Goal: Task Accomplishment & Management: Complete application form

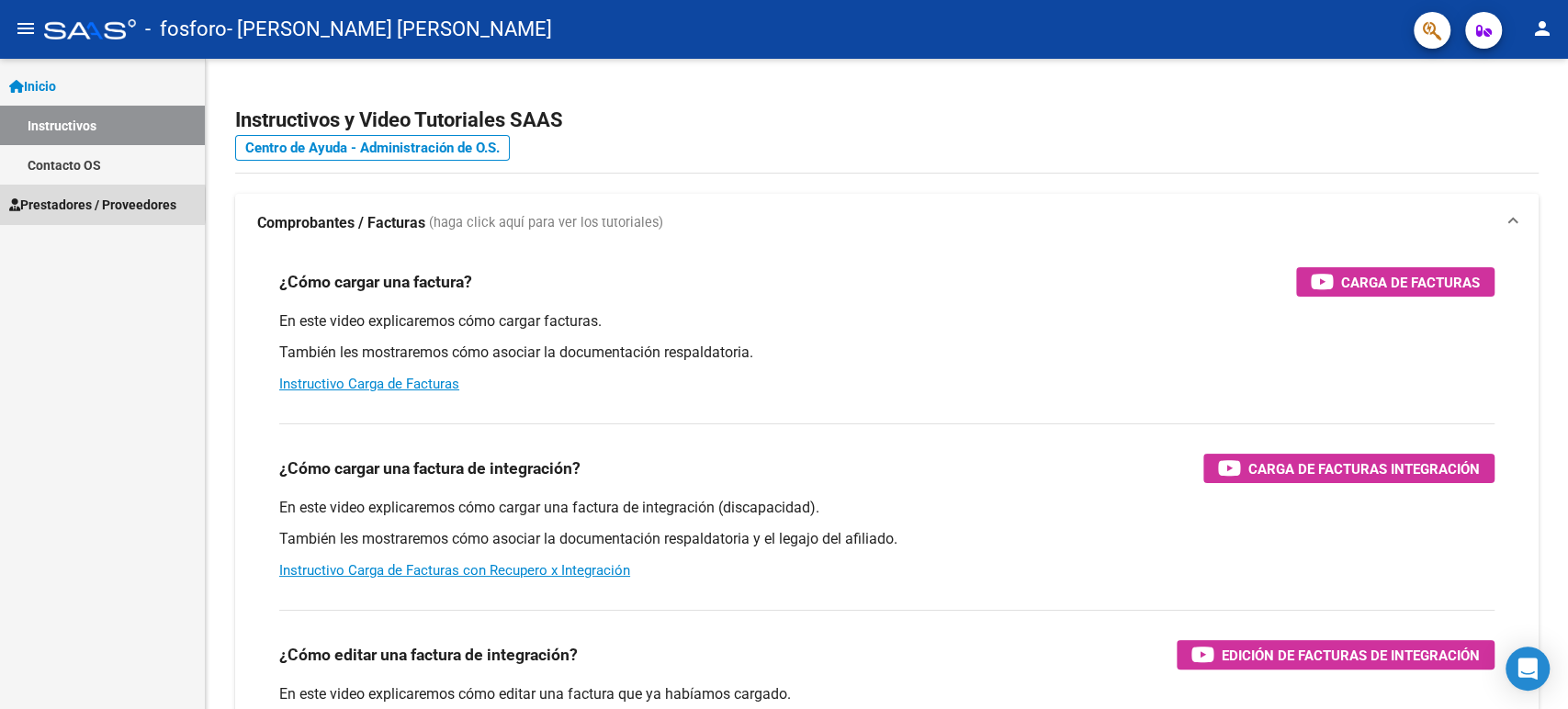
click at [73, 204] on span "Prestadores / Proveedores" at bounding box center [92, 204] width 168 height 20
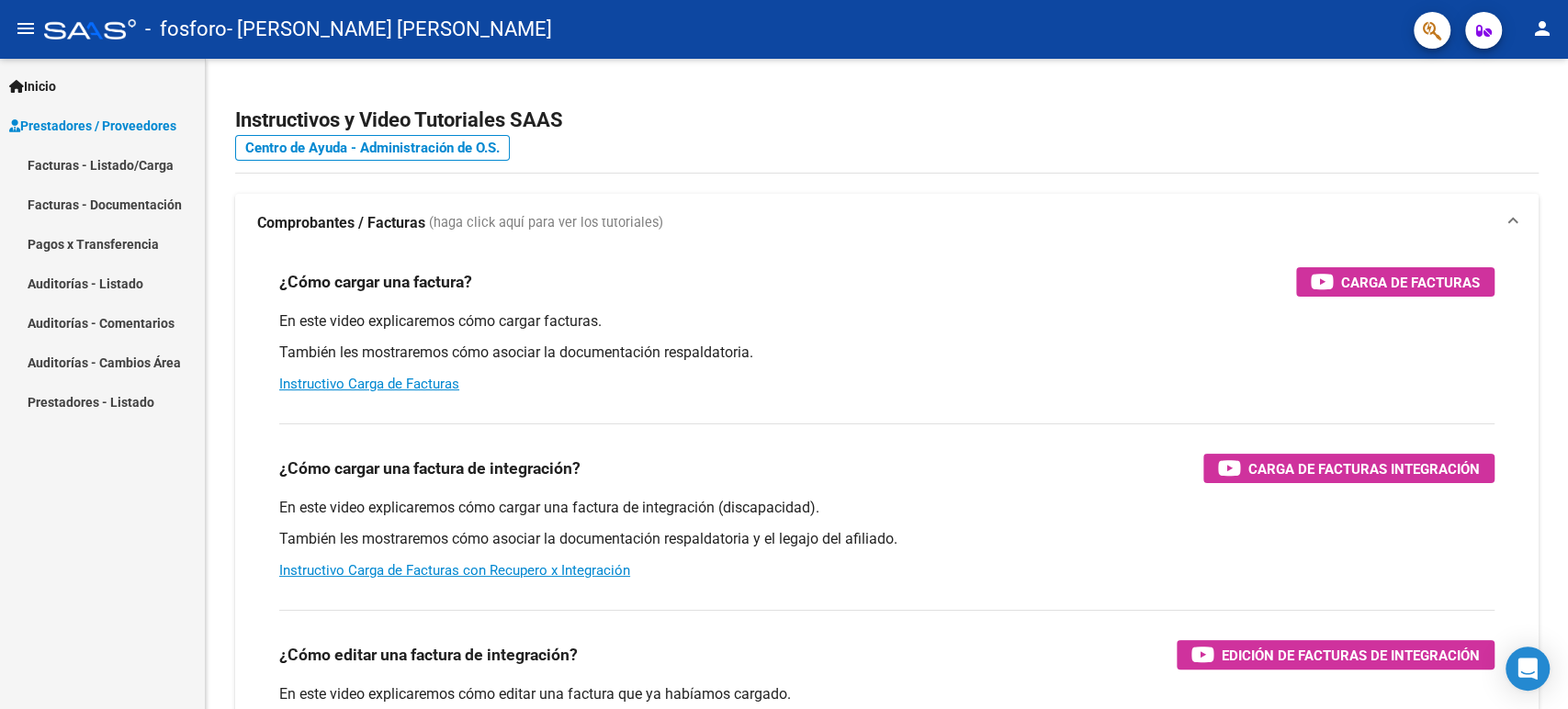
click at [110, 164] on link "Facturas - Listado/Carga" at bounding box center [102, 165] width 205 height 40
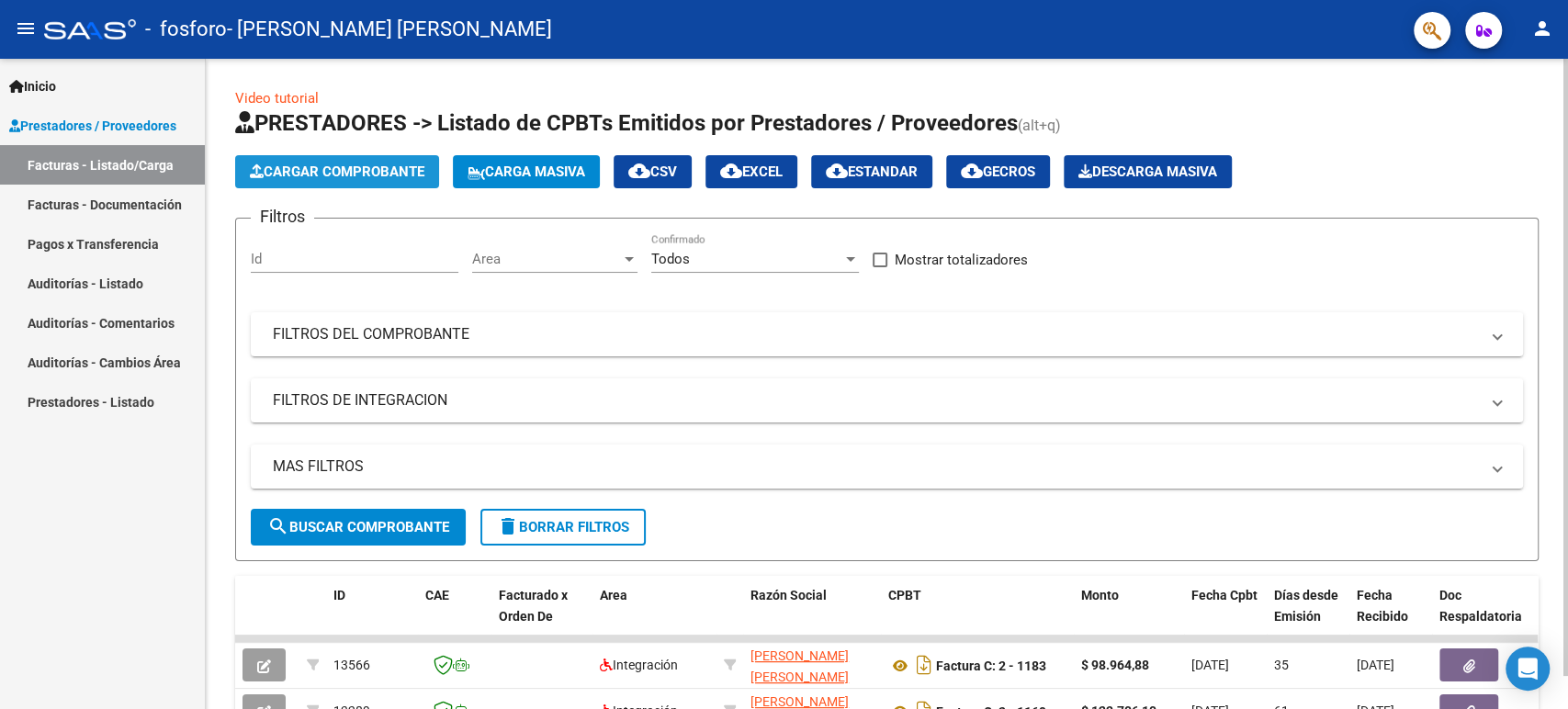
click at [283, 181] on button "Cargar Comprobante" at bounding box center [337, 172] width 204 height 33
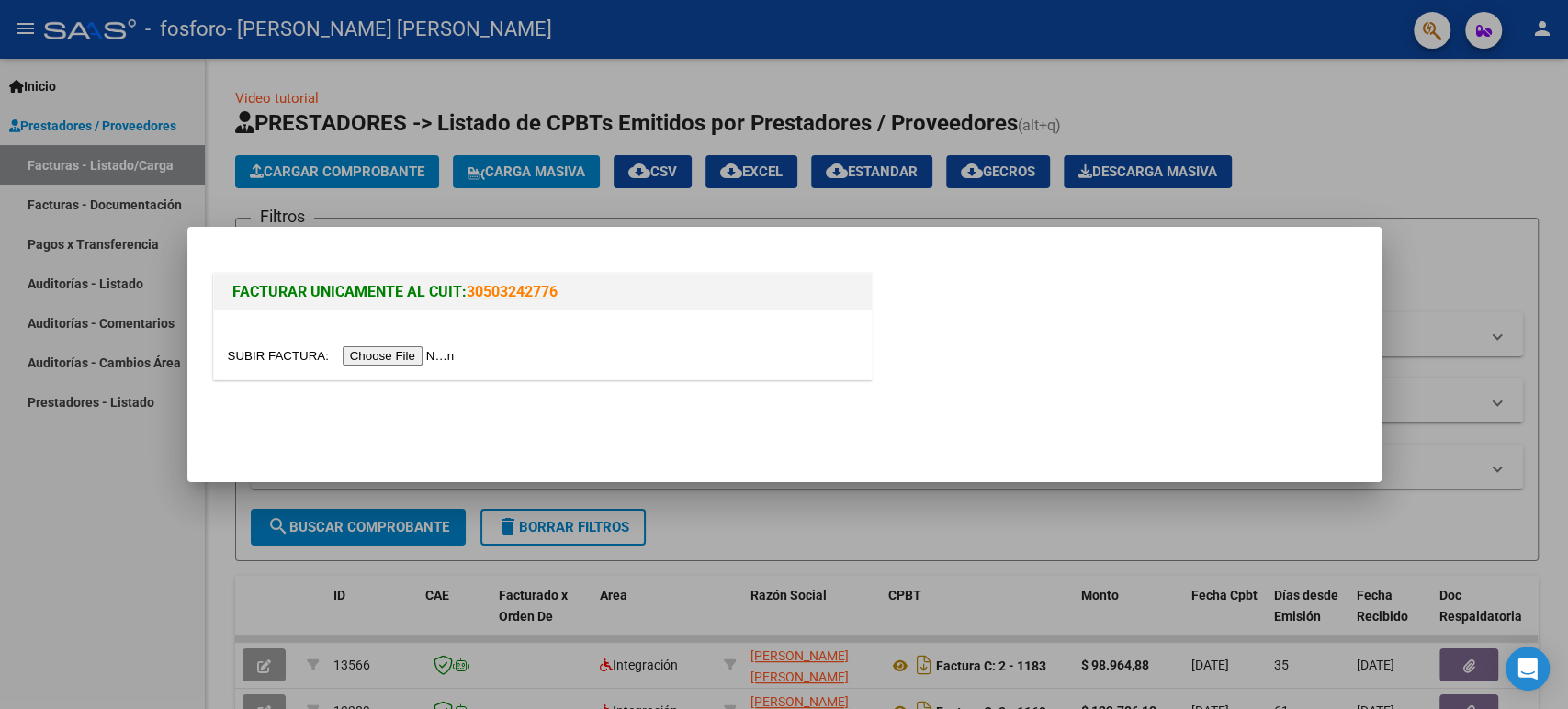
click at [376, 357] on input "file" at bounding box center [344, 355] width 232 height 19
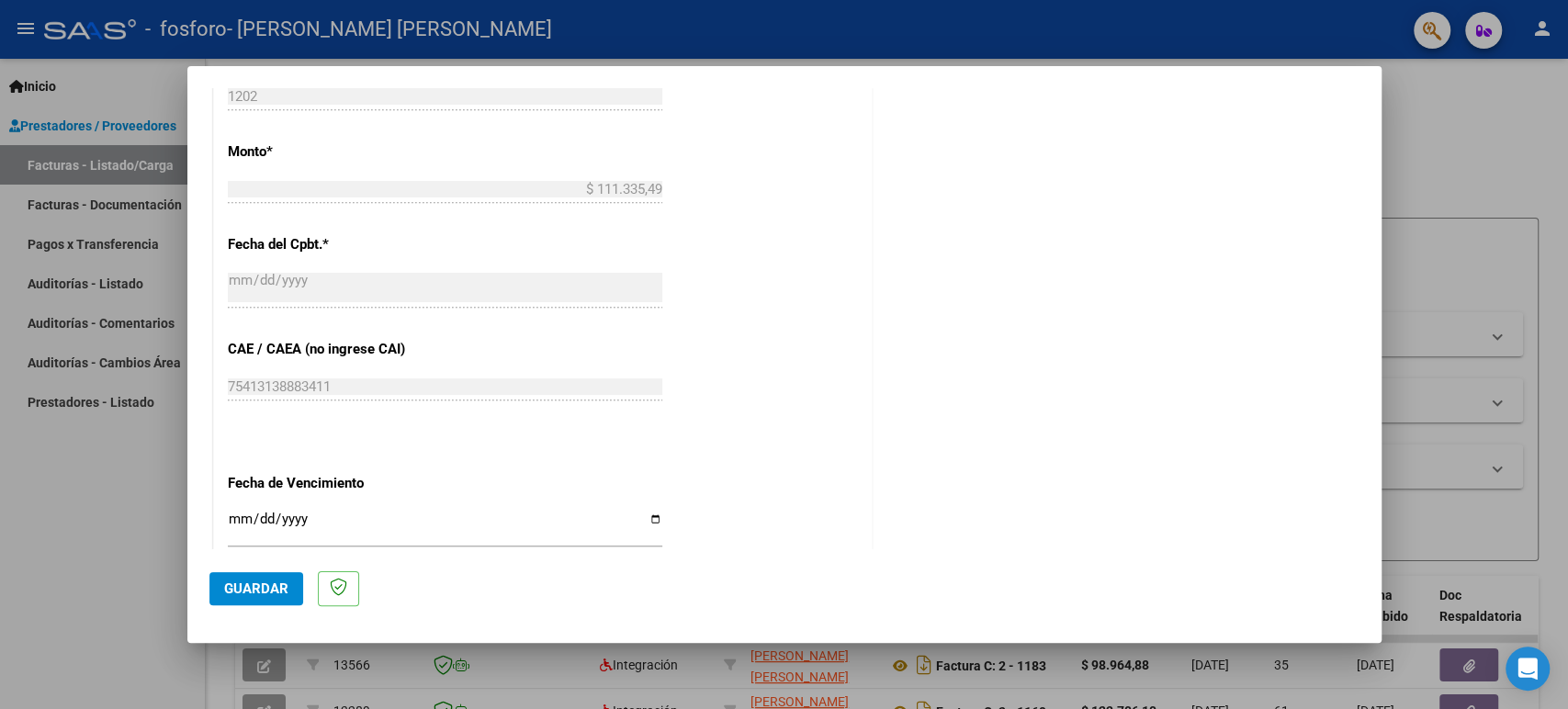
scroll to position [1190, 0]
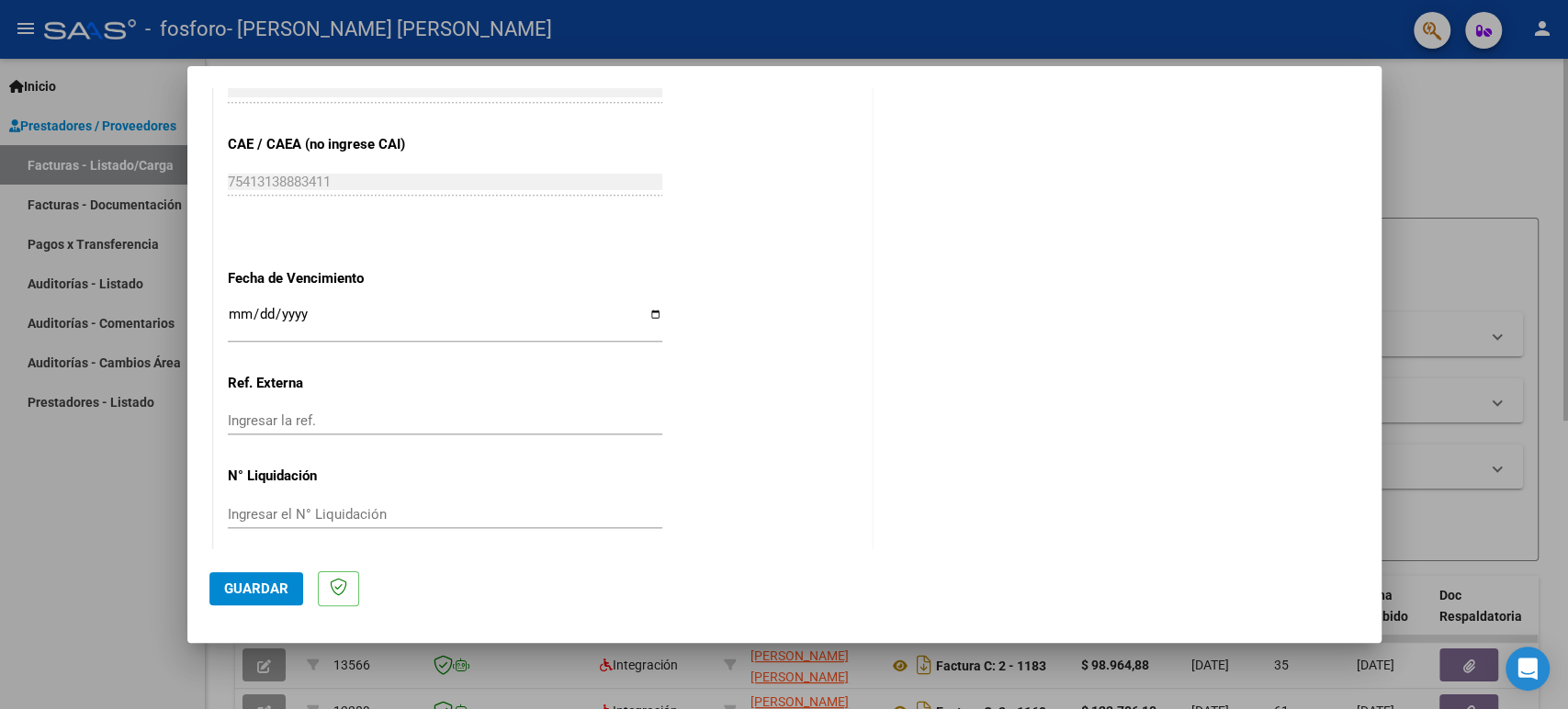
click at [1412, 156] on div at bounding box center [784, 354] width 1568 height 709
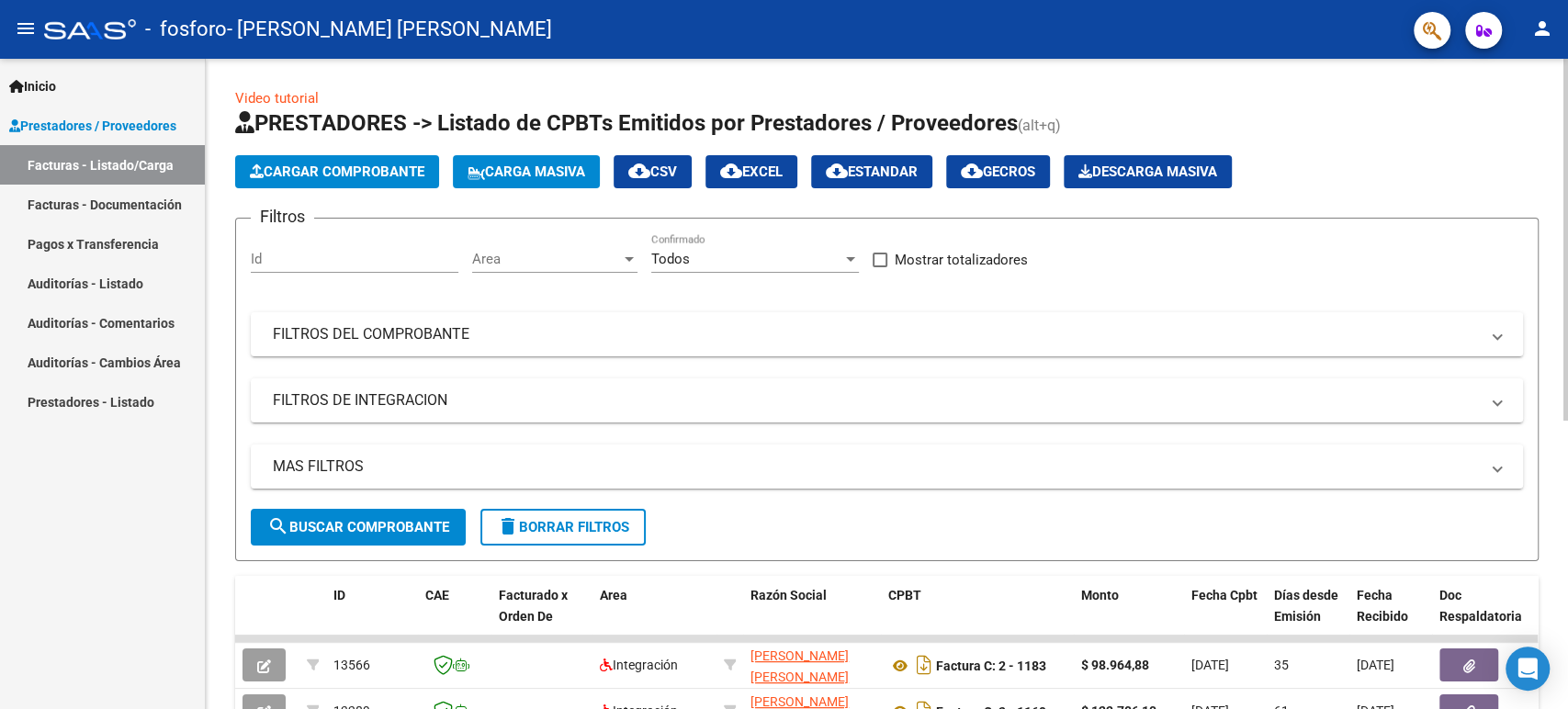
click at [385, 169] on span "Cargar Comprobante" at bounding box center [337, 172] width 175 height 17
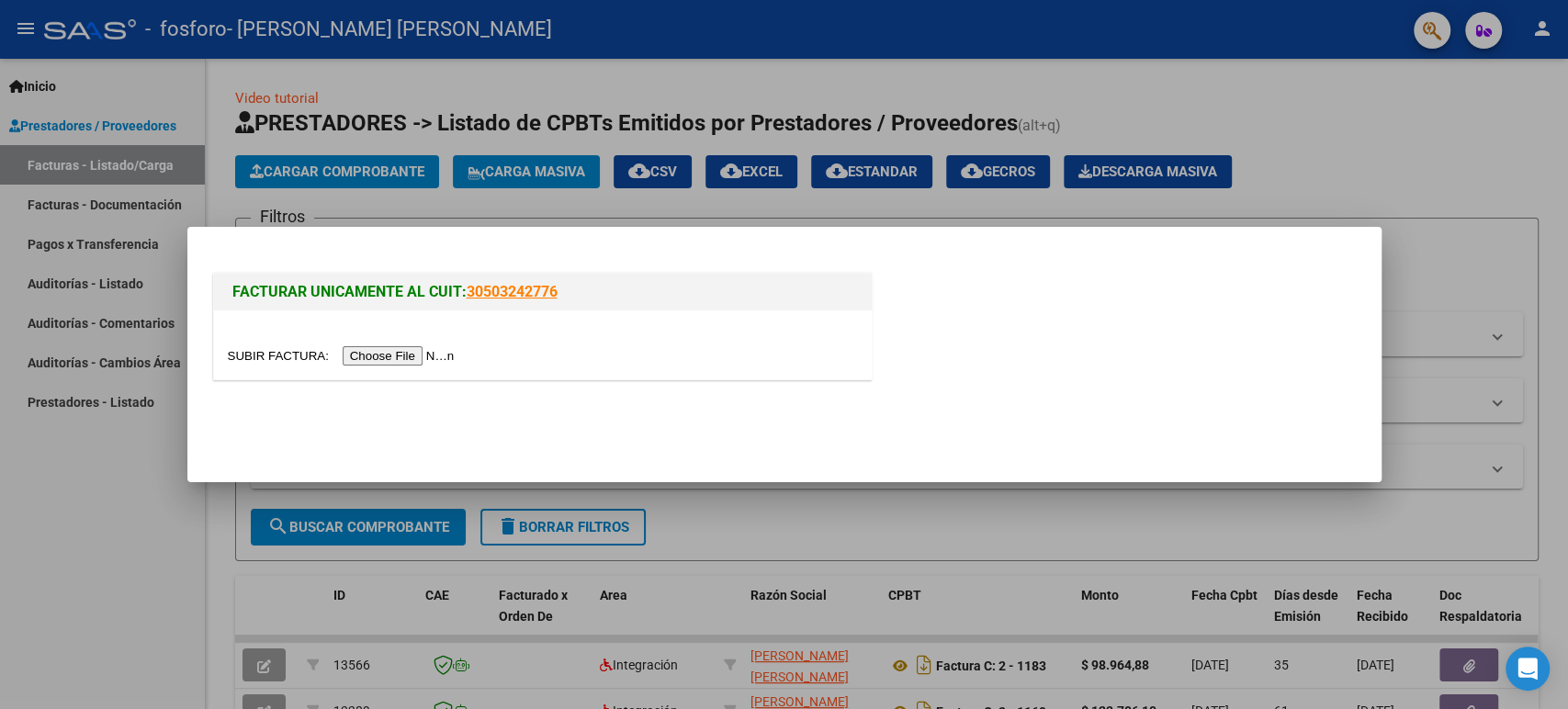
click at [424, 351] on input "file" at bounding box center [344, 355] width 232 height 19
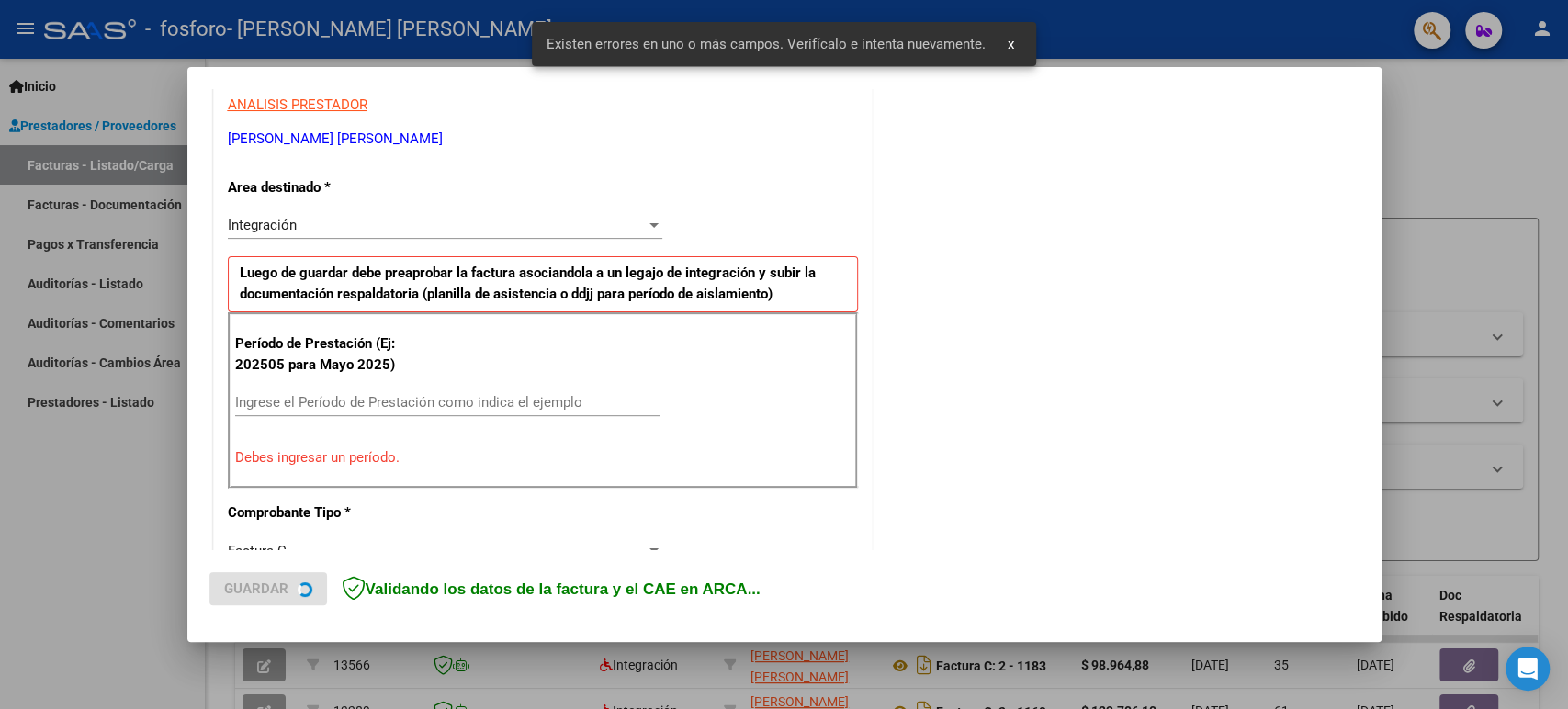
scroll to position [373, 0]
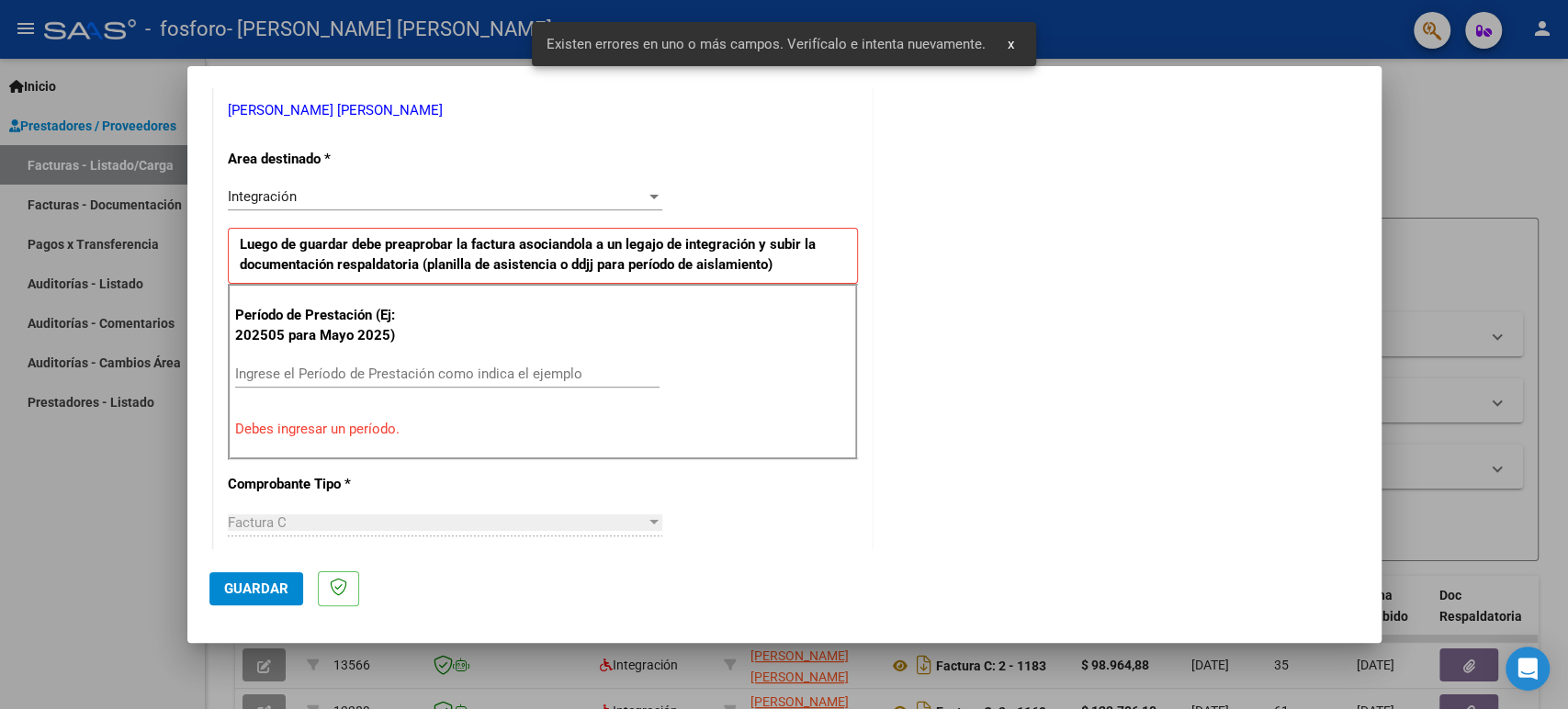
click at [1016, 44] on button "x" at bounding box center [1011, 44] width 36 height 33
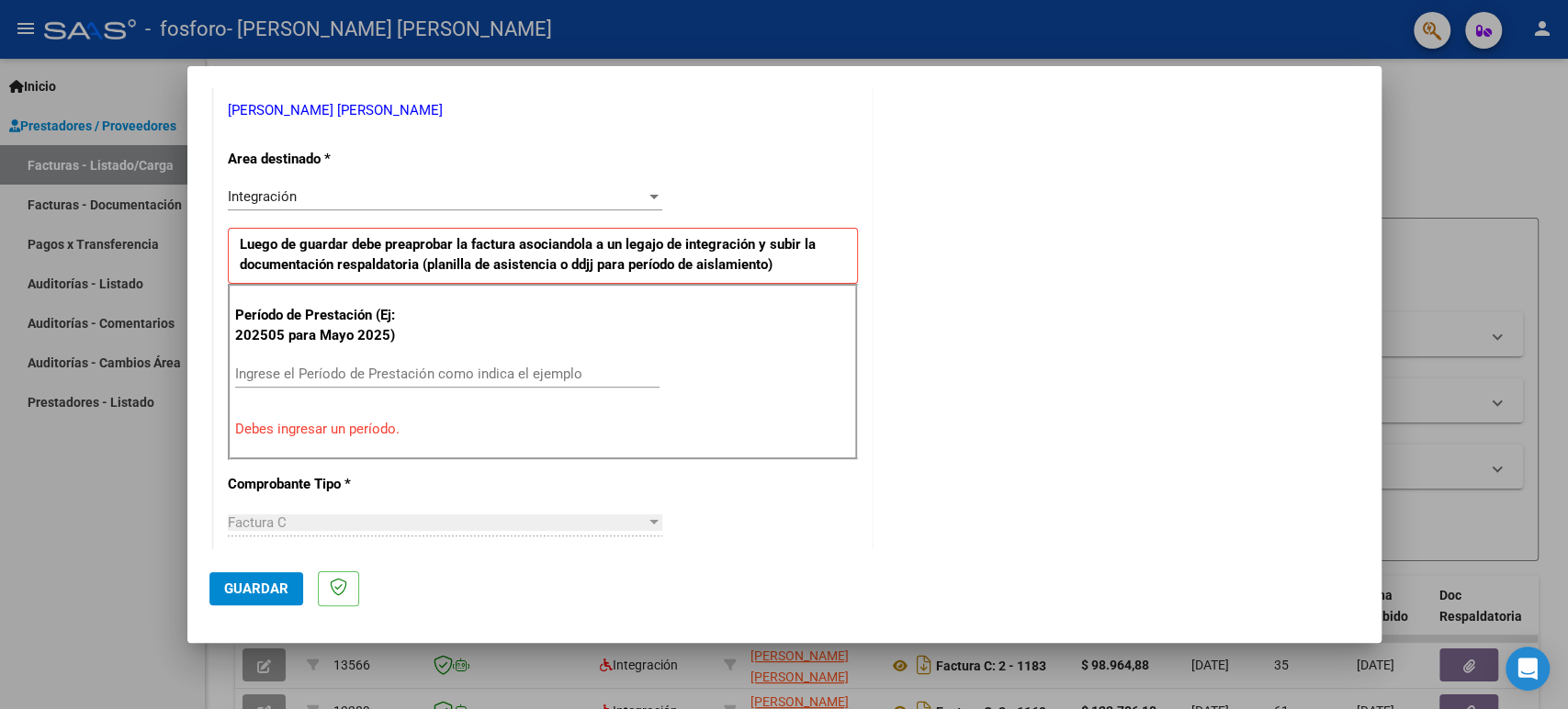
click at [352, 375] on input "Ingrese el Período de Prestación como indica el ejemplo" at bounding box center [447, 374] width 424 height 17
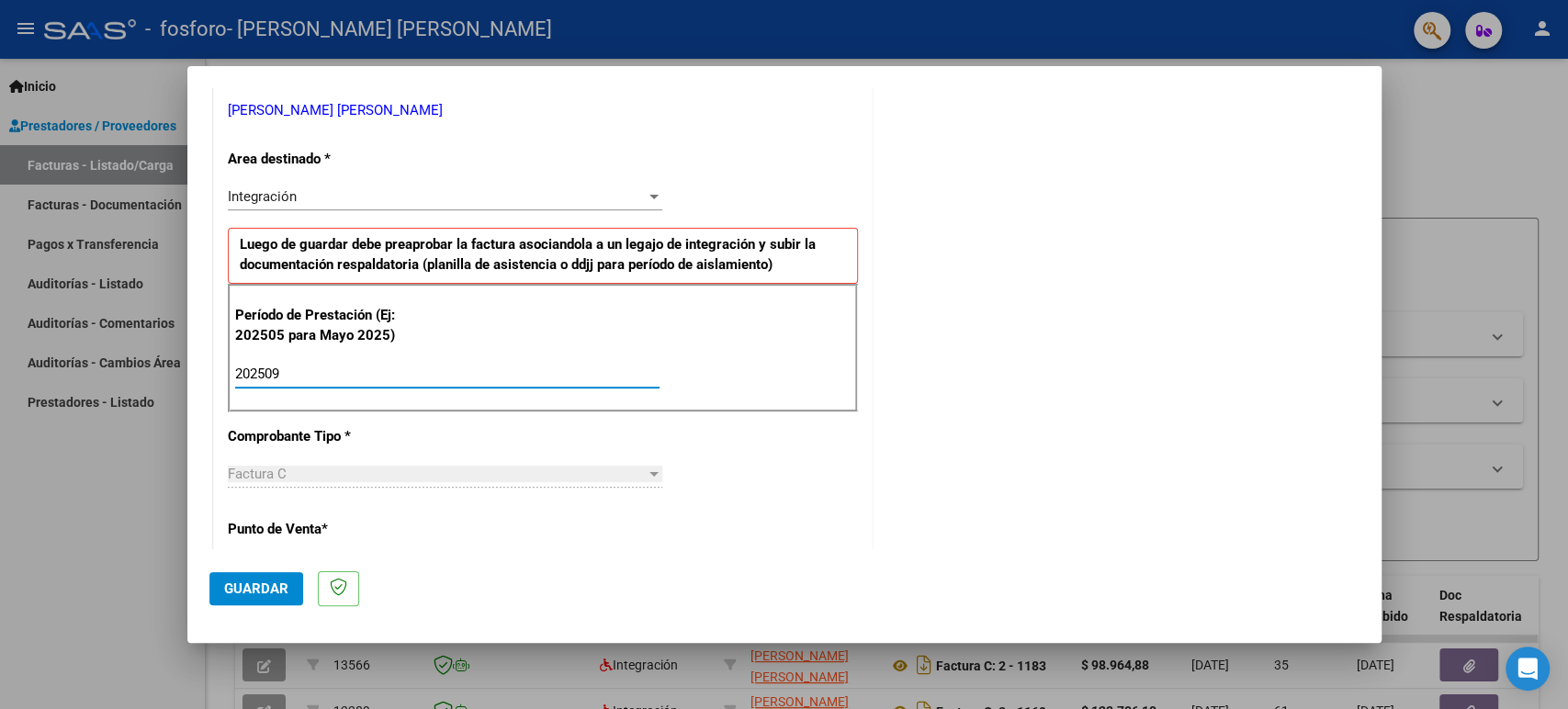
type input "202509"
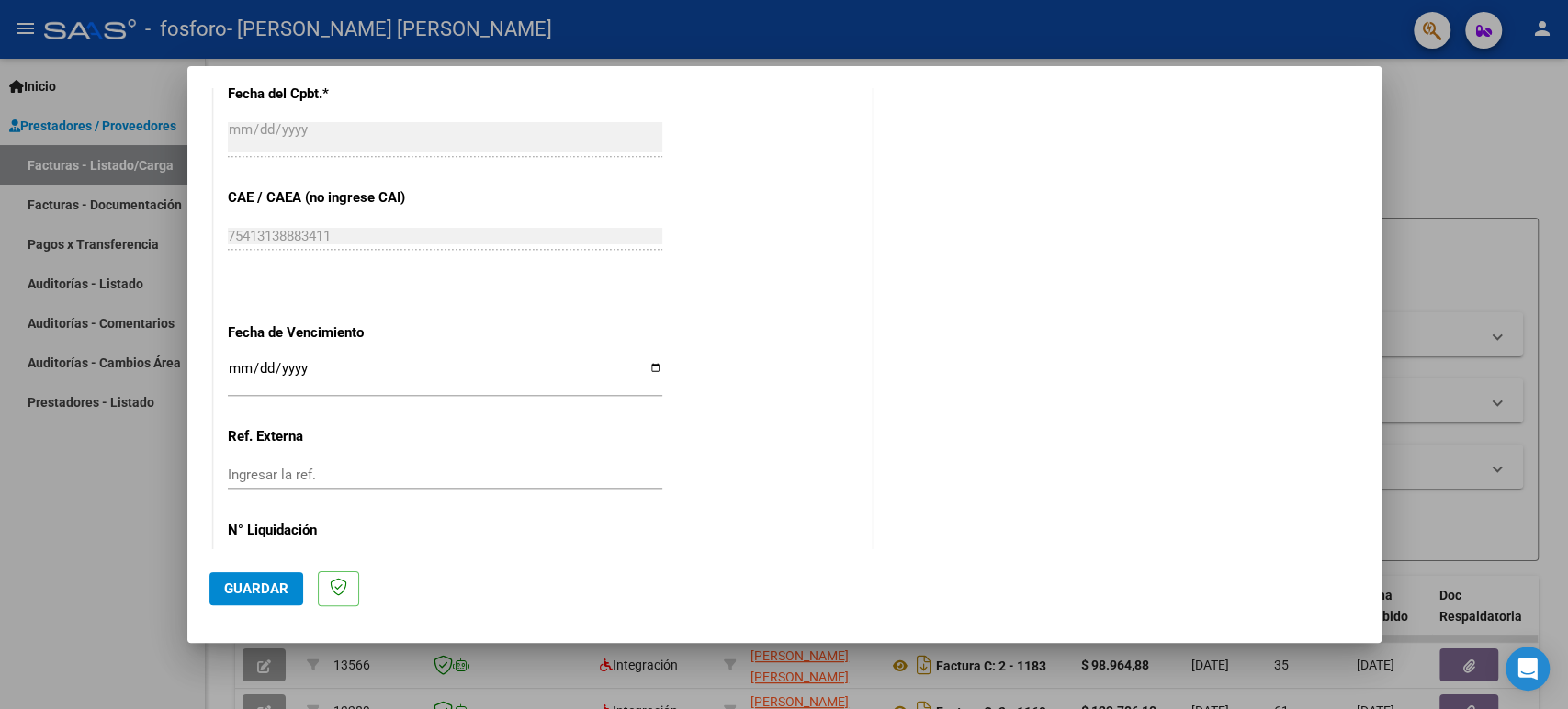
scroll to position [1154, 0]
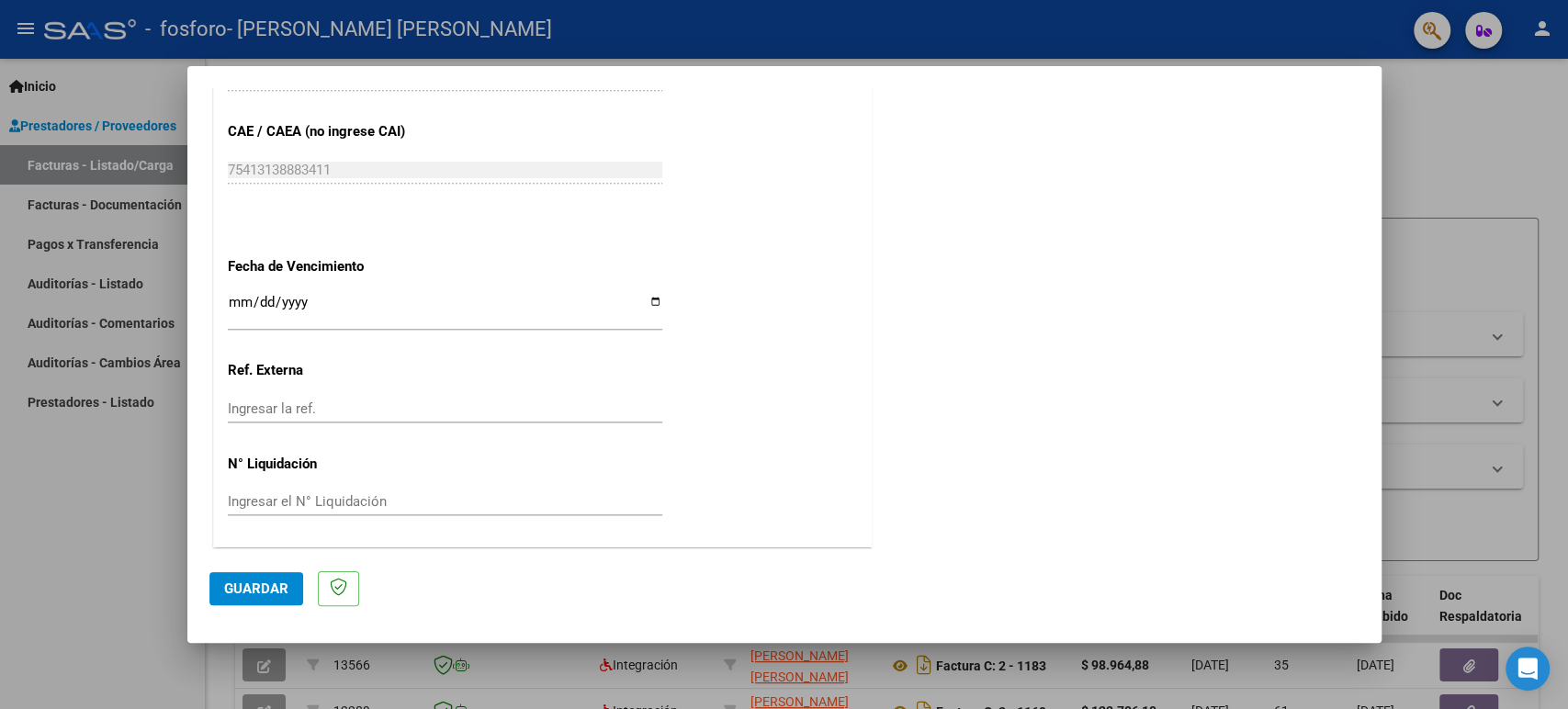
click at [279, 593] on span "Guardar" at bounding box center [256, 588] width 64 height 17
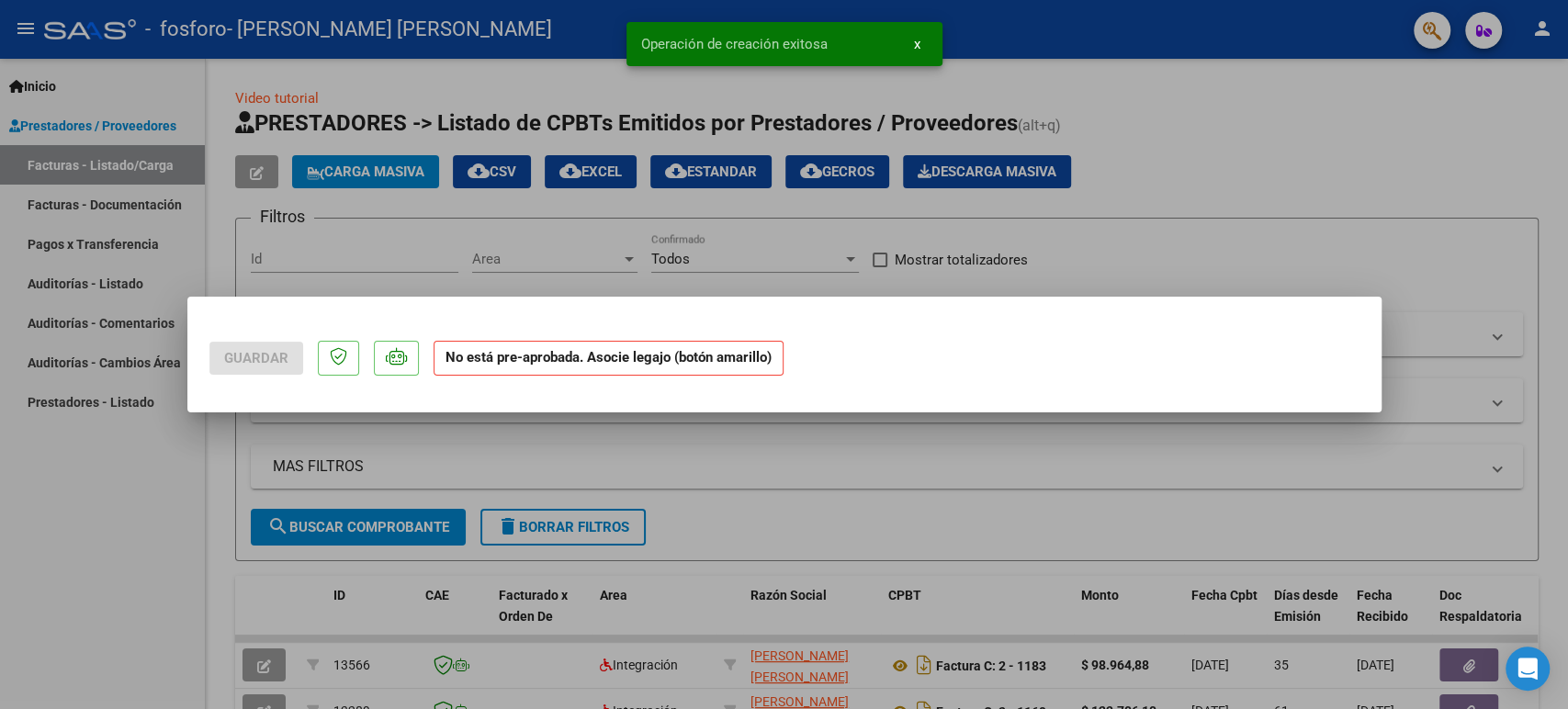
scroll to position [0, 0]
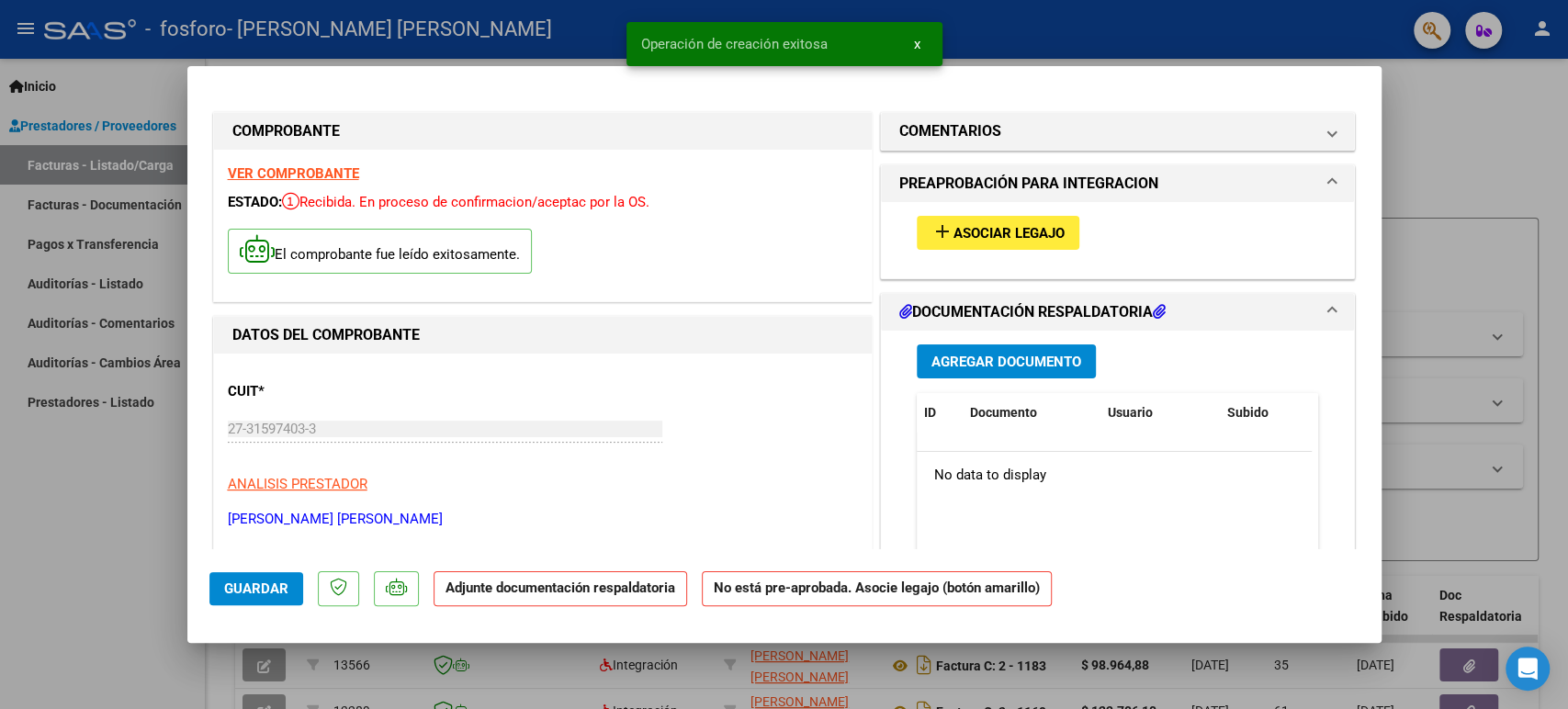
click at [1020, 240] on span "Asociar Legajo" at bounding box center [1010, 233] width 111 height 17
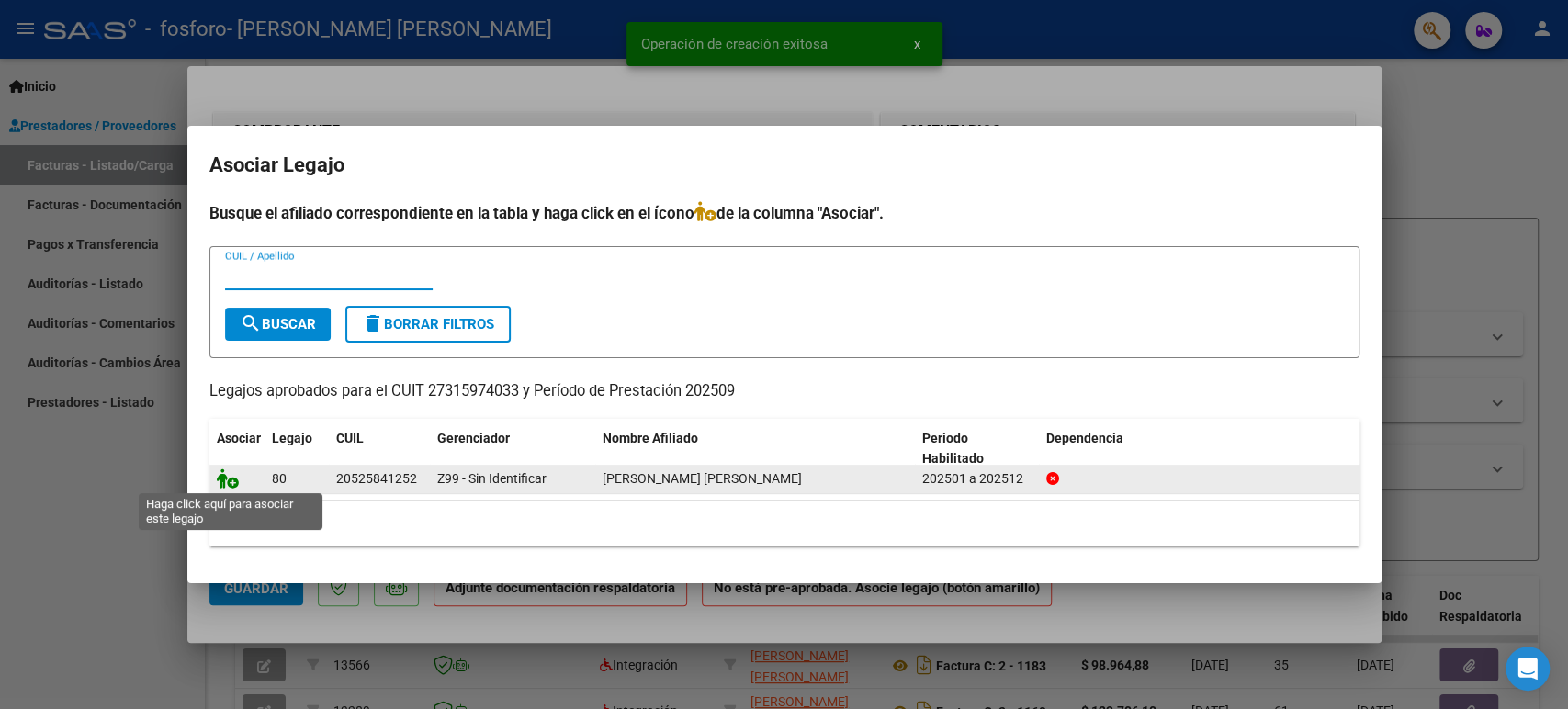
click at [230, 479] on icon at bounding box center [228, 478] width 22 height 20
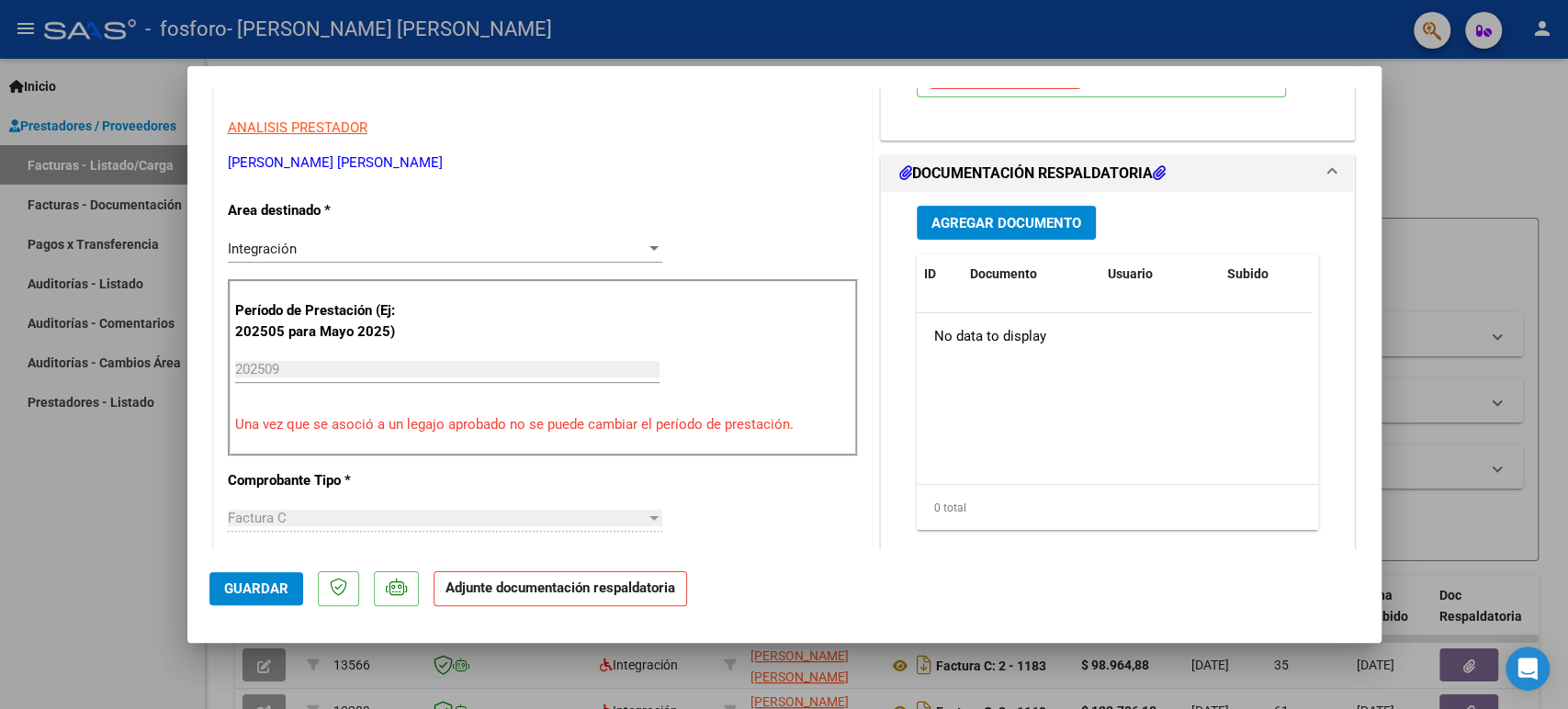
scroll to position [305, 0]
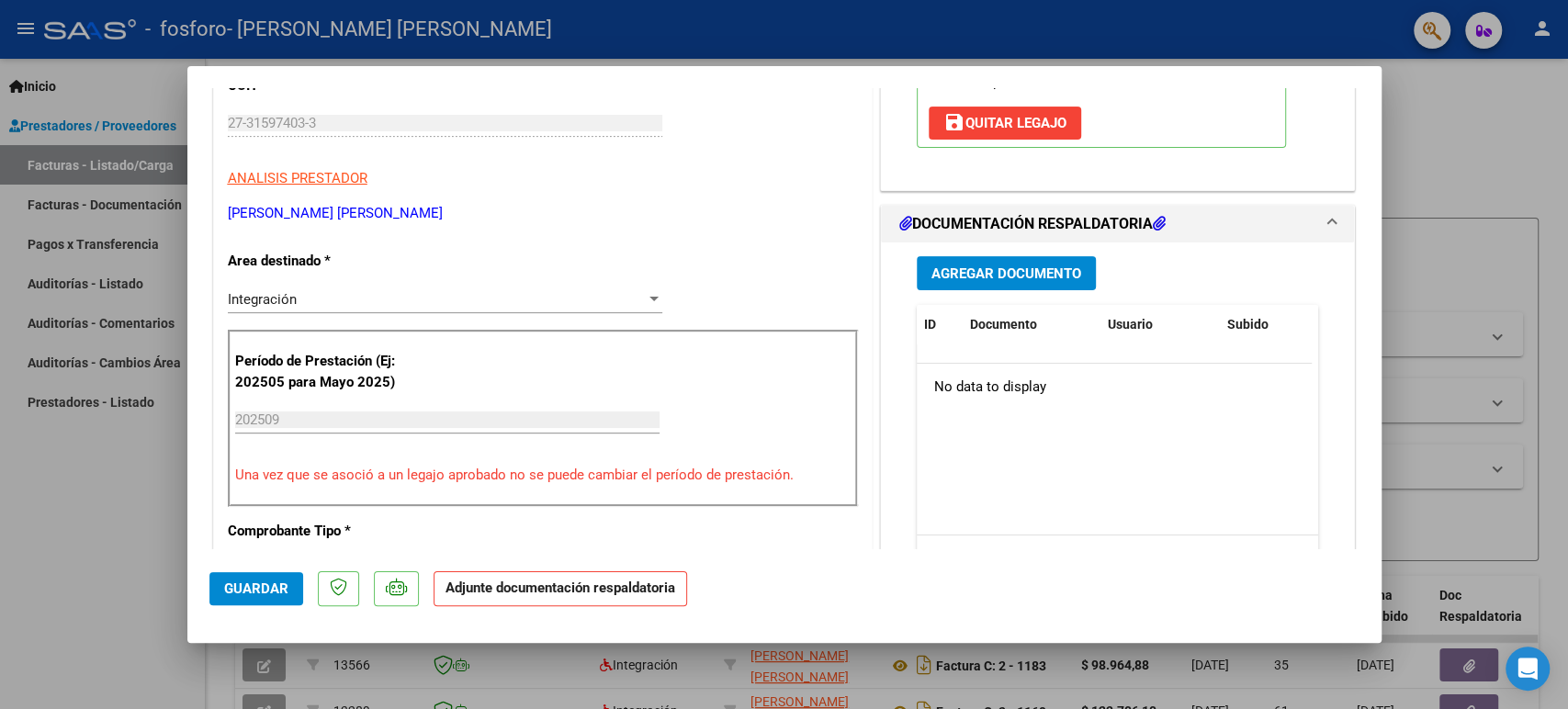
click at [1008, 272] on span "Agregar Documento" at bounding box center [1006, 274] width 150 height 17
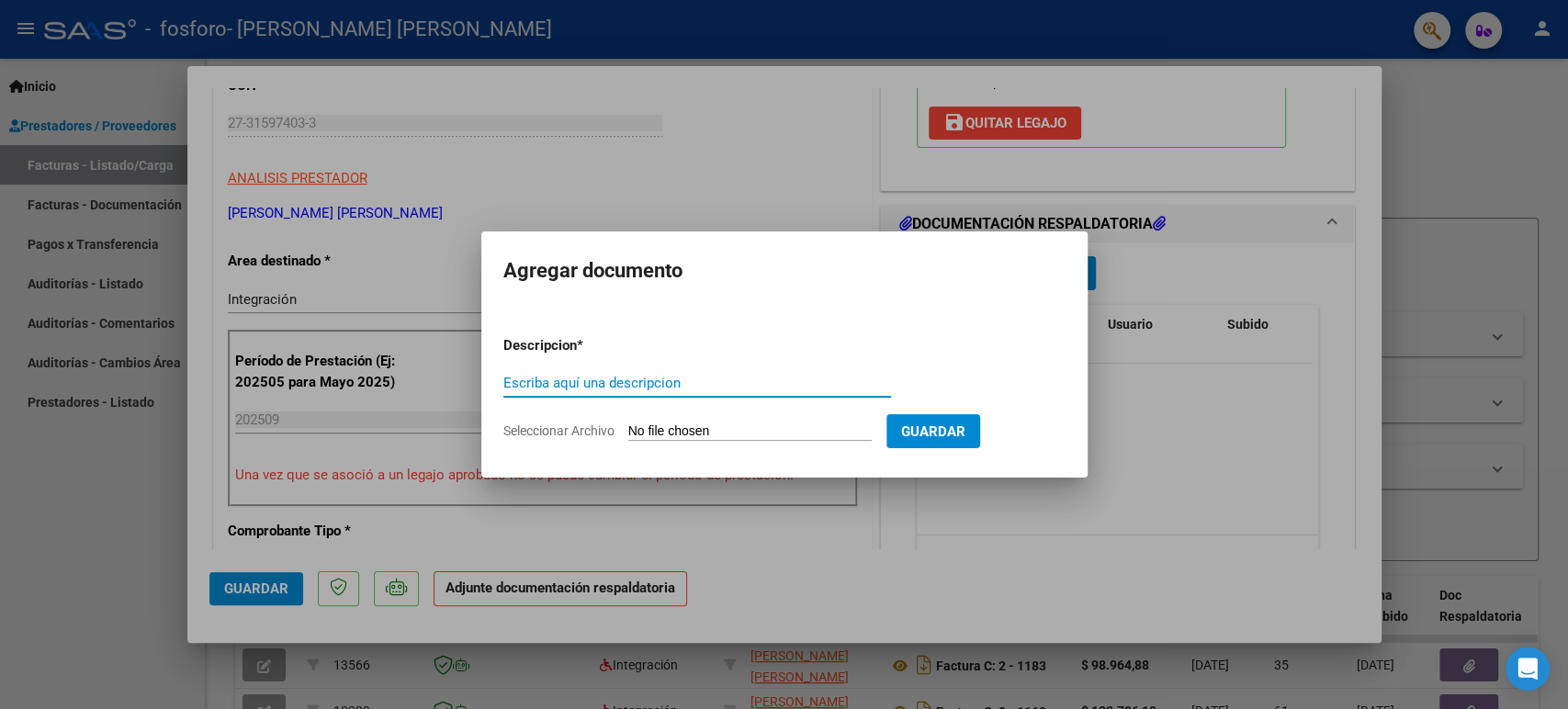
click at [757, 422] on app-file-uploader "Seleccionar Archivo" at bounding box center [695, 430] width 383 height 17
click at [688, 422] on app-file-uploader "Seleccionar Archivo" at bounding box center [695, 430] width 383 height 17
click at [684, 428] on input "Seleccionar Archivo" at bounding box center [750, 432] width 243 height 18
type input "C:\fakepath\asist [PERSON_NAME] sep.pdf"
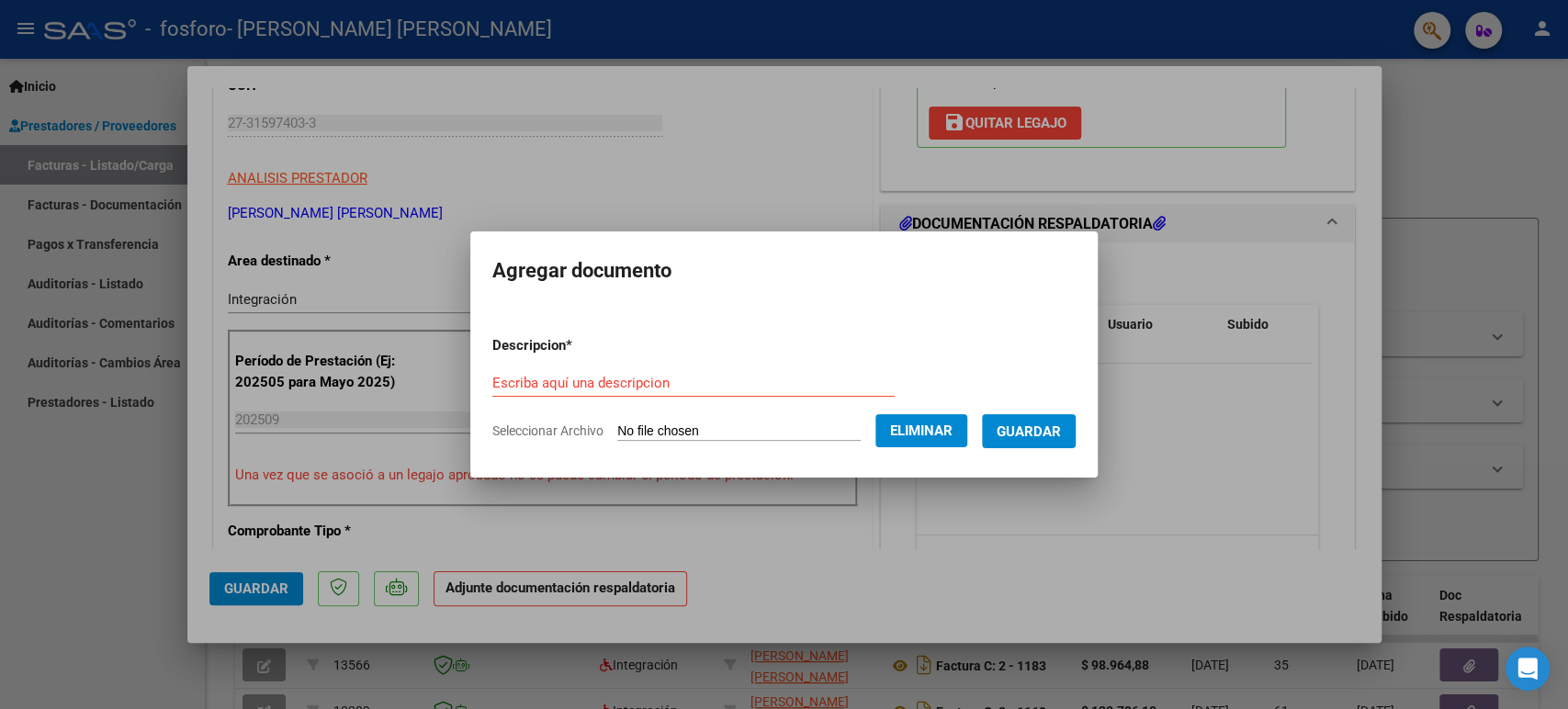
click at [752, 368] on form "Descripcion * Escriba aquí una descripcion Seleccionar Archivo Eliminar Guardar" at bounding box center [784, 388] width 583 height 134
click at [753, 377] on input "Escriba aquí una descripcion" at bounding box center [694, 383] width 403 height 17
click at [576, 386] on input "Escriba aquí una descripcion" at bounding box center [694, 383] width 403 height 17
type input "Informe de asistencia"
click at [1034, 420] on button "Guardar" at bounding box center [1028, 431] width 93 height 34
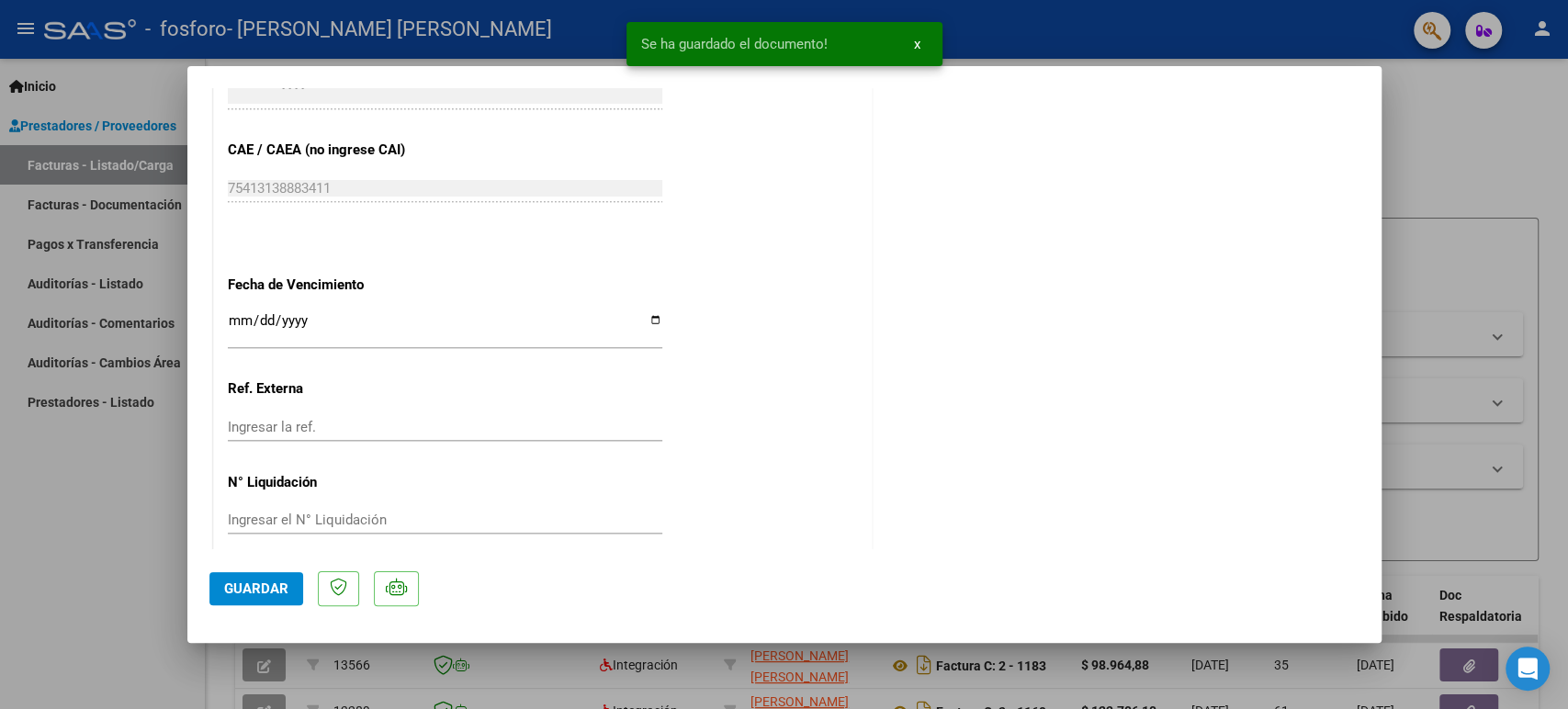
scroll to position [1181, 0]
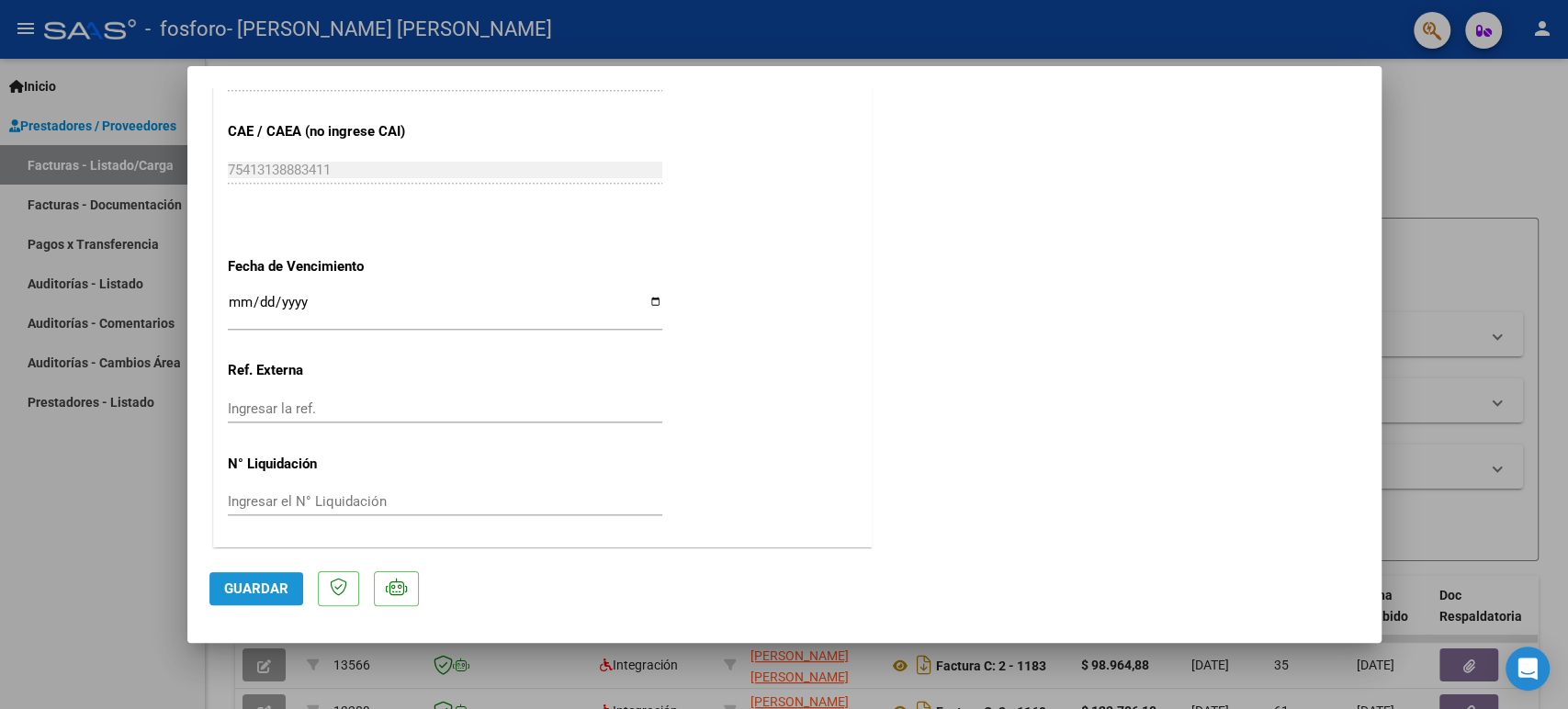
click at [284, 579] on button "Guardar" at bounding box center [256, 588] width 93 height 33
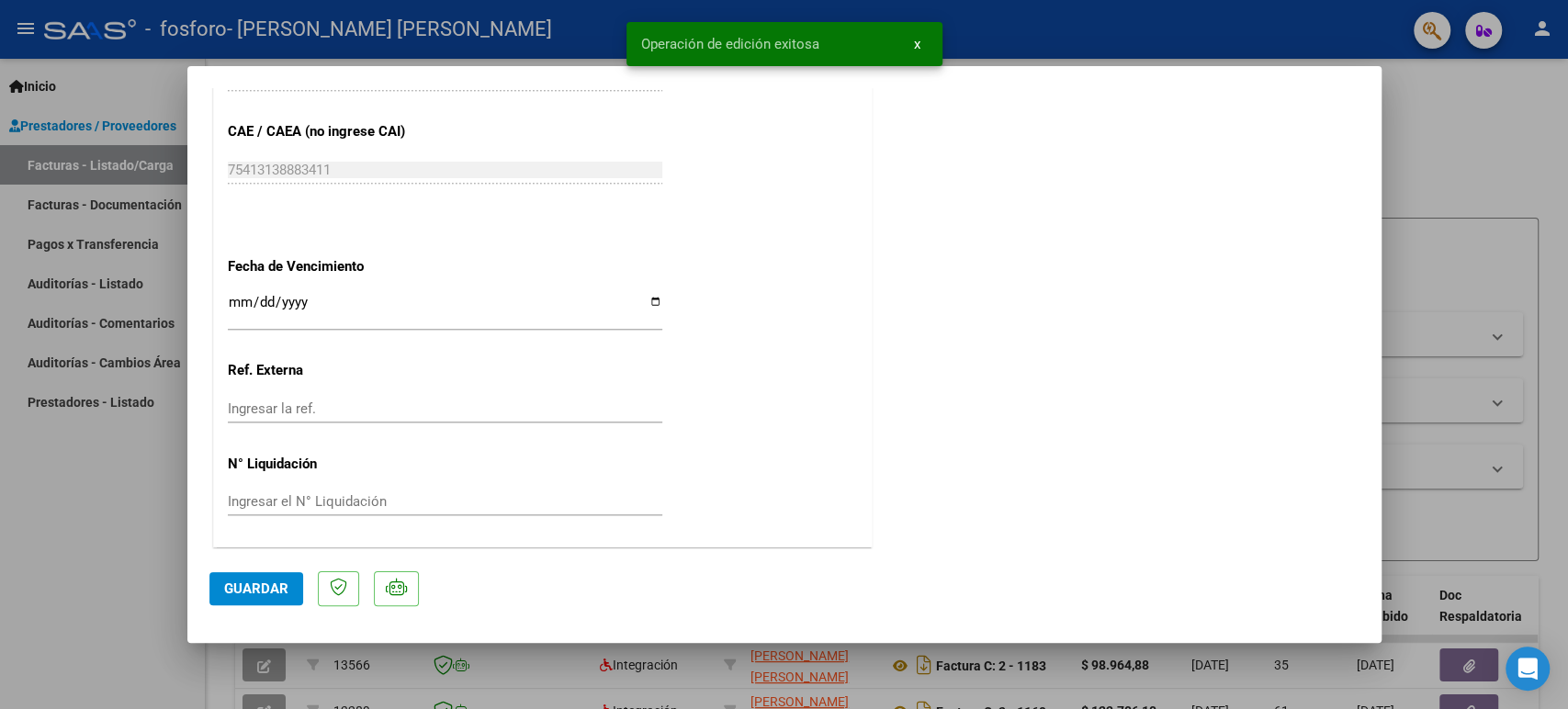
click at [911, 51] on button "x" at bounding box center [917, 44] width 36 height 33
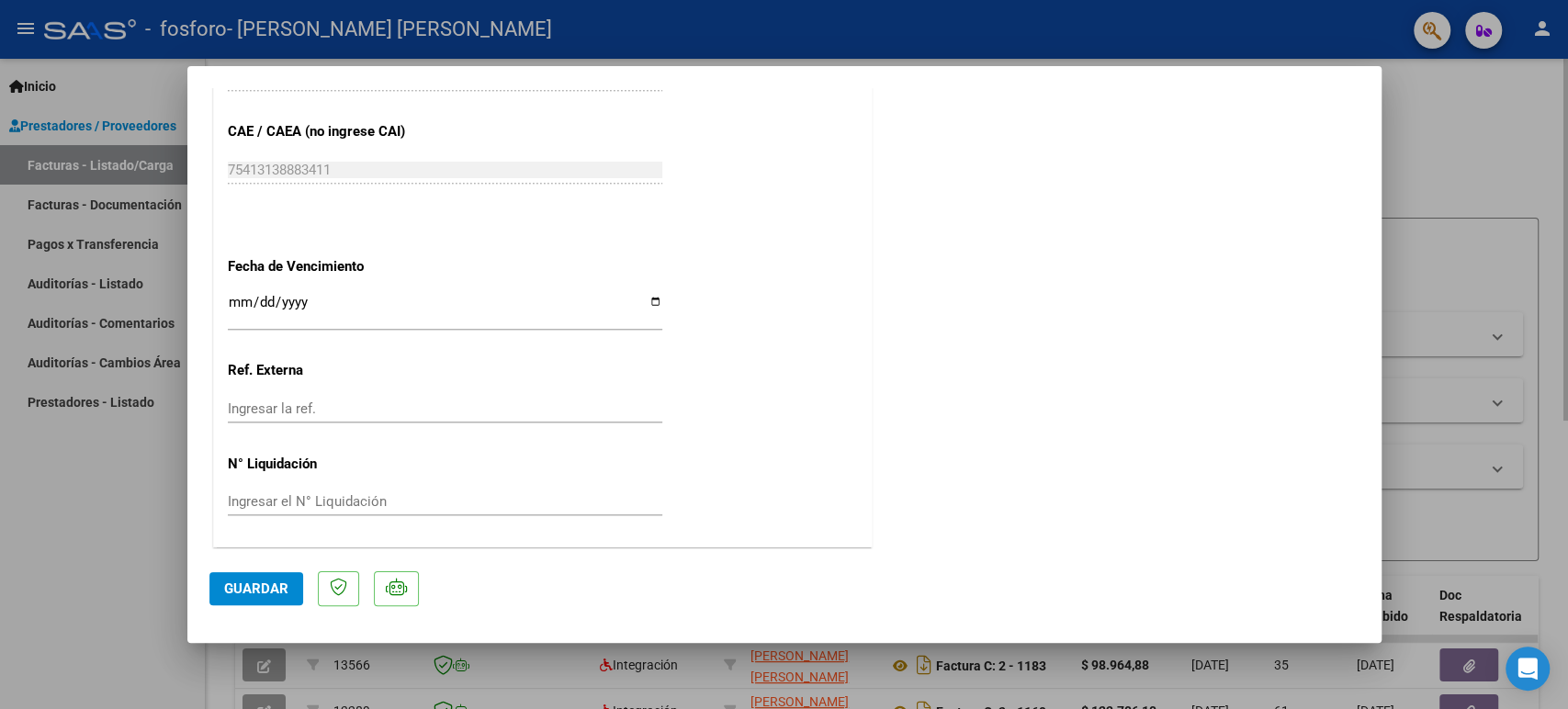
drag, startPoint x: 1567, startPoint y: 339, endPoint x: 1555, endPoint y: 331, distance: 14.4
click at [1566, 338] on div at bounding box center [784, 354] width 1568 height 709
type input "$ 0,00"
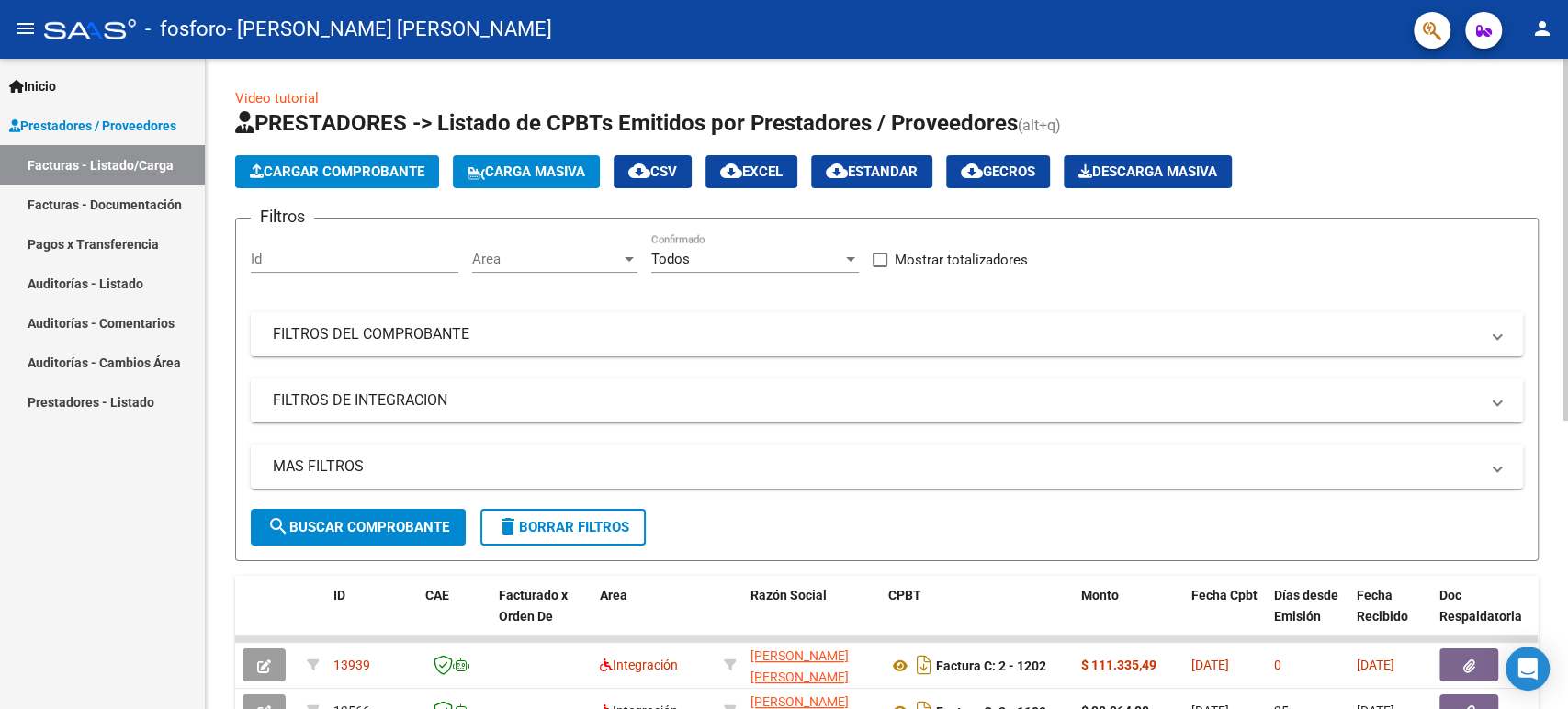
scroll to position [204, 0]
